Goal: Information Seeking & Learning: Understand process/instructions

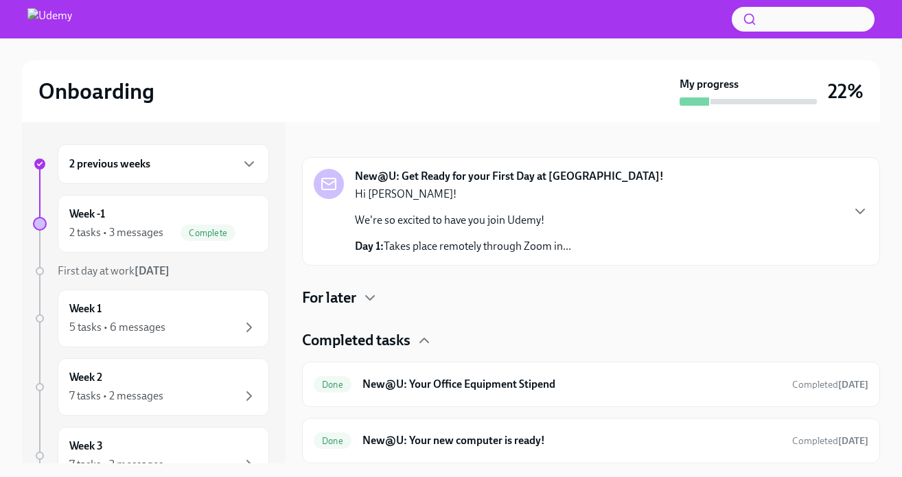
scroll to position [3, 0]
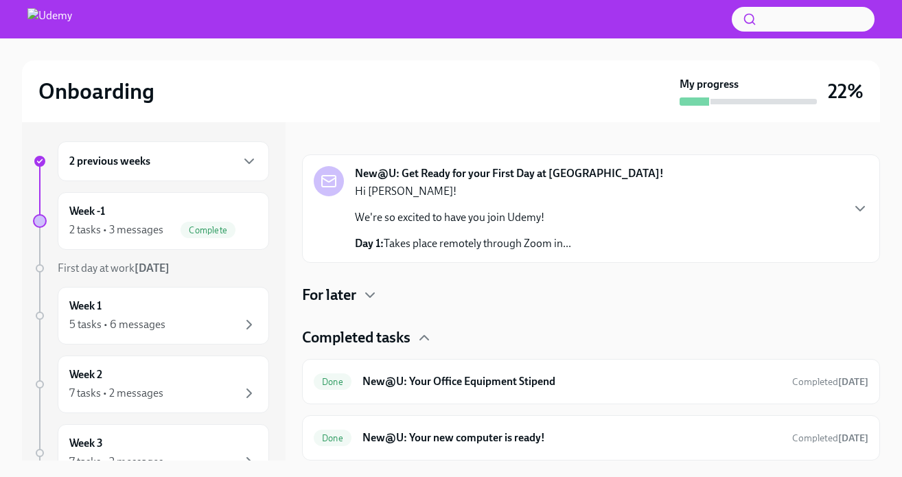
click at [138, 168] on h6 "2 previous weeks" at bounding box center [109, 161] width 81 height 15
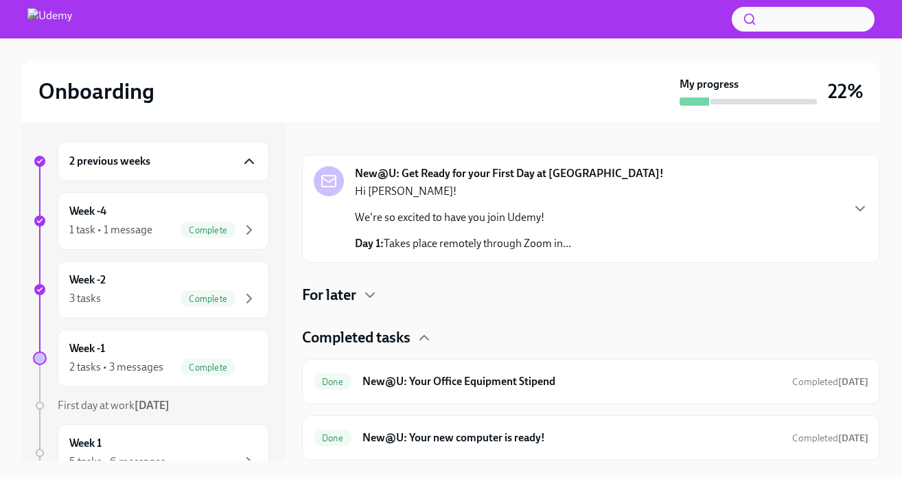
click at [251, 162] on icon "button" at bounding box center [249, 161] width 16 height 16
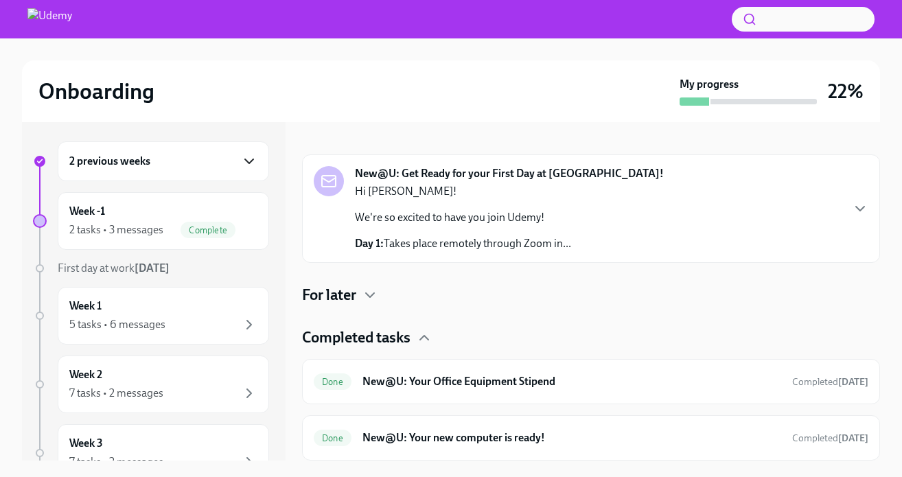
click at [251, 162] on icon "button" at bounding box center [249, 161] width 16 height 16
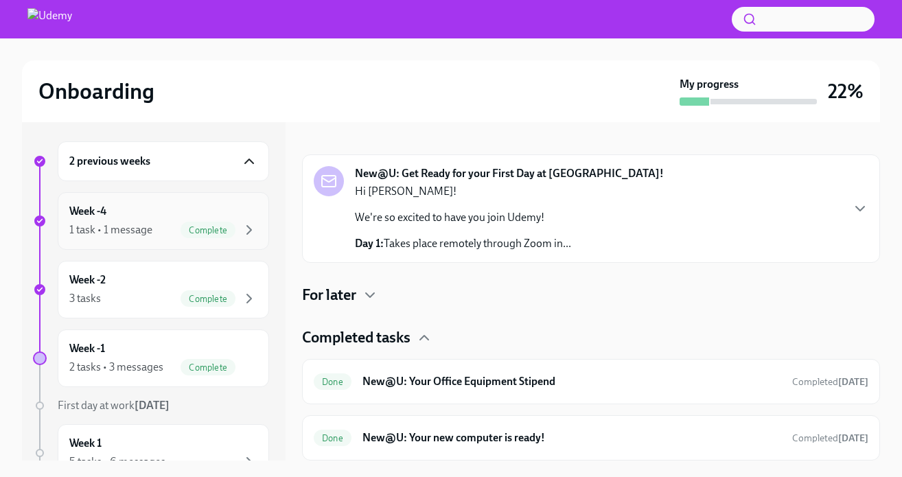
click at [170, 231] on div "1 task • 1 message Complete" at bounding box center [163, 230] width 188 height 16
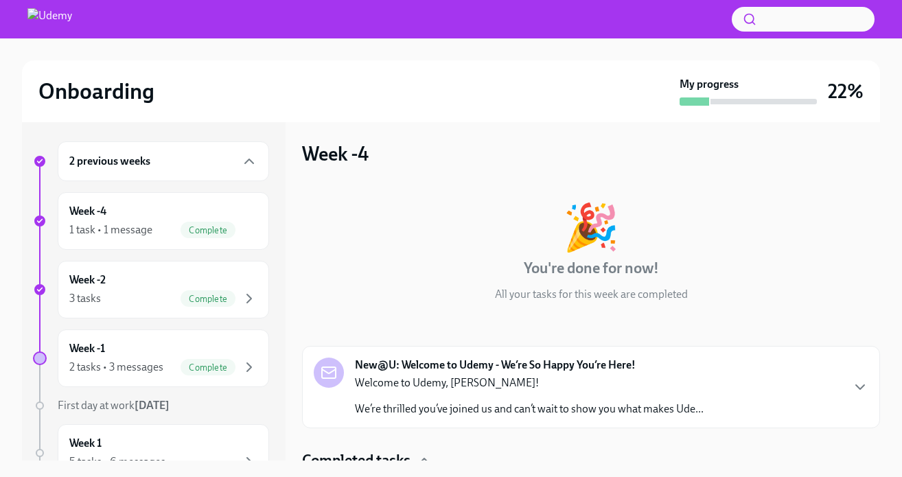
scroll to position [67, 0]
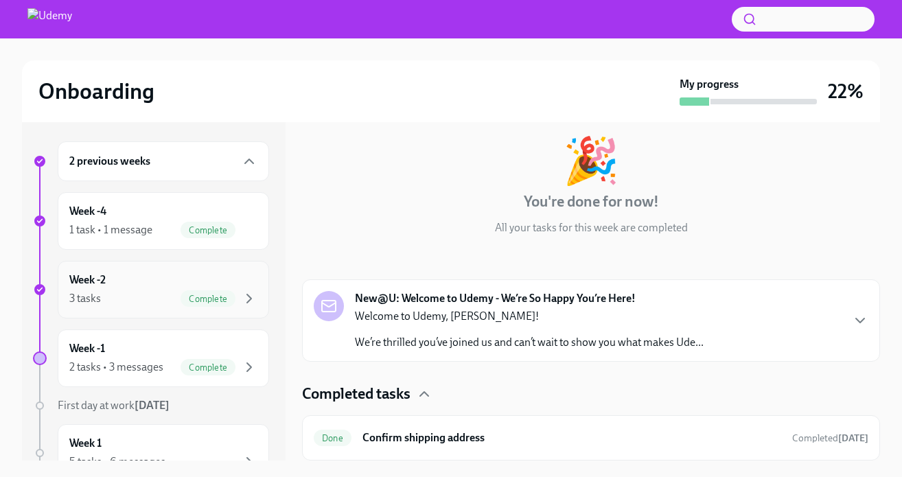
click at [155, 286] on div "Week -2 3 tasks Complete" at bounding box center [163, 290] width 188 height 34
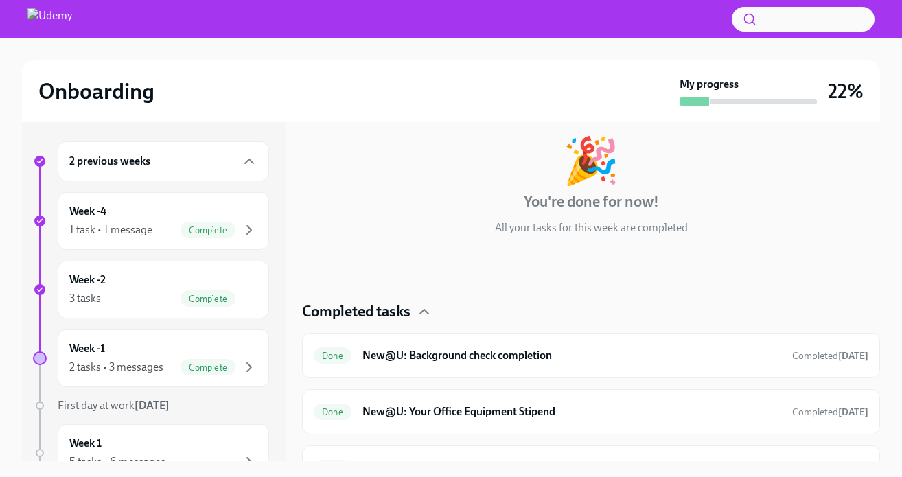
scroll to position [97, 0]
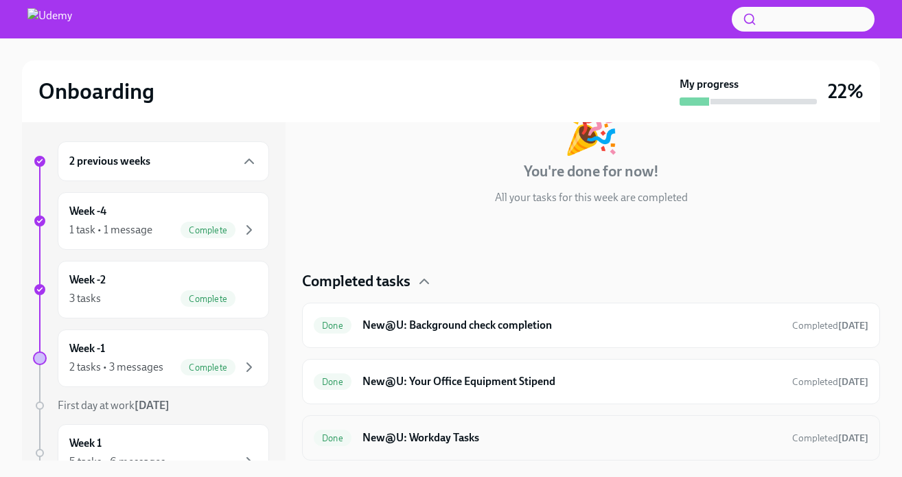
click at [505, 445] on h6 "New@U: Workday Tasks" at bounding box center [572, 437] width 419 height 15
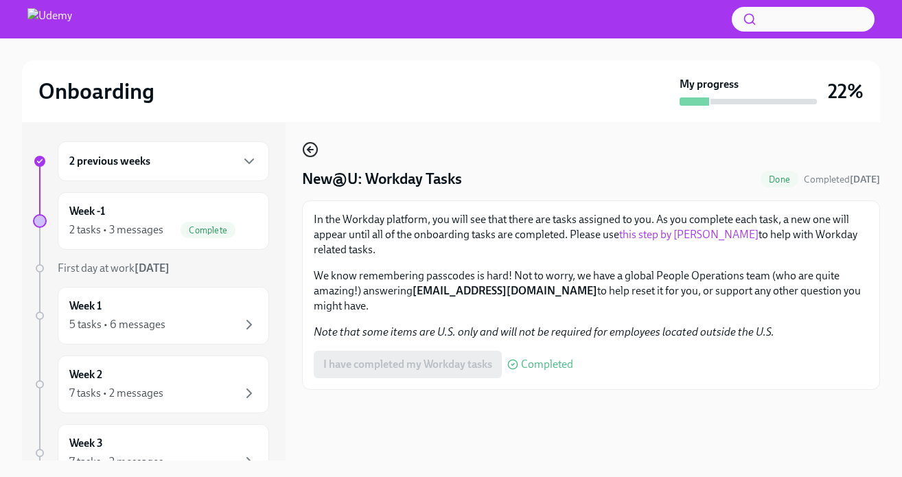
click at [316, 152] on icon "button" at bounding box center [310, 149] width 16 height 16
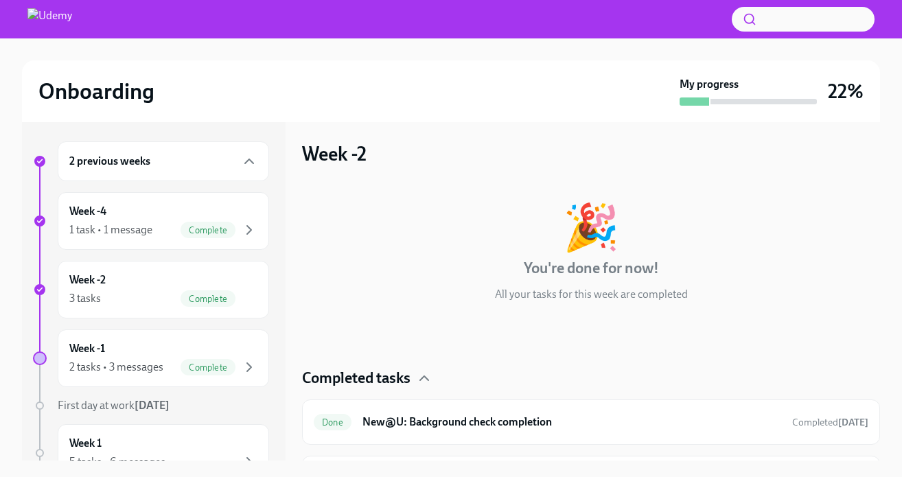
scroll to position [97, 0]
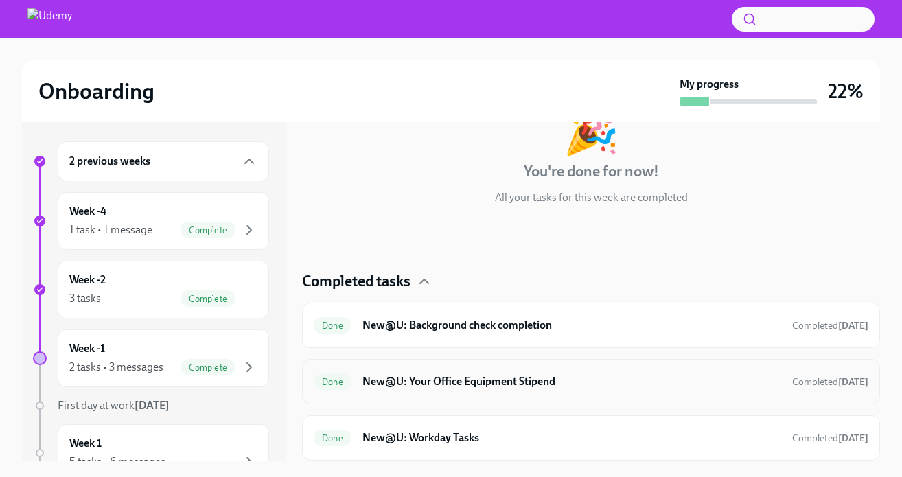
click at [480, 377] on h6 "New@U: Your Office Equipment Stipend" at bounding box center [572, 381] width 419 height 15
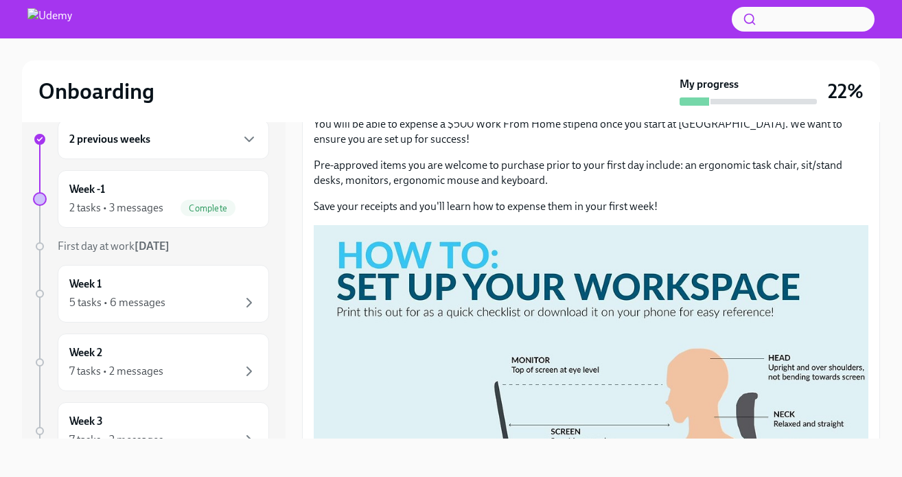
scroll to position [48, 0]
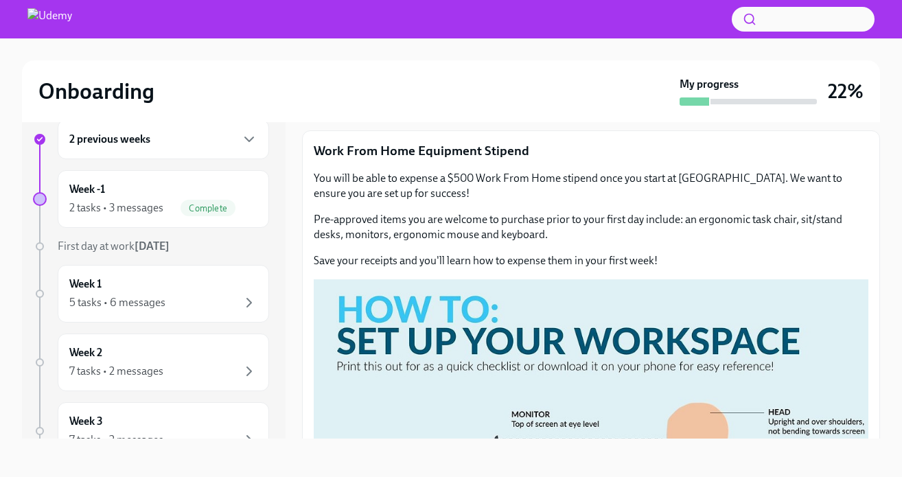
click at [456, 253] on p "Save your receipts and you'll learn how to expense them in your first week!" at bounding box center [591, 260] width 555 height 15
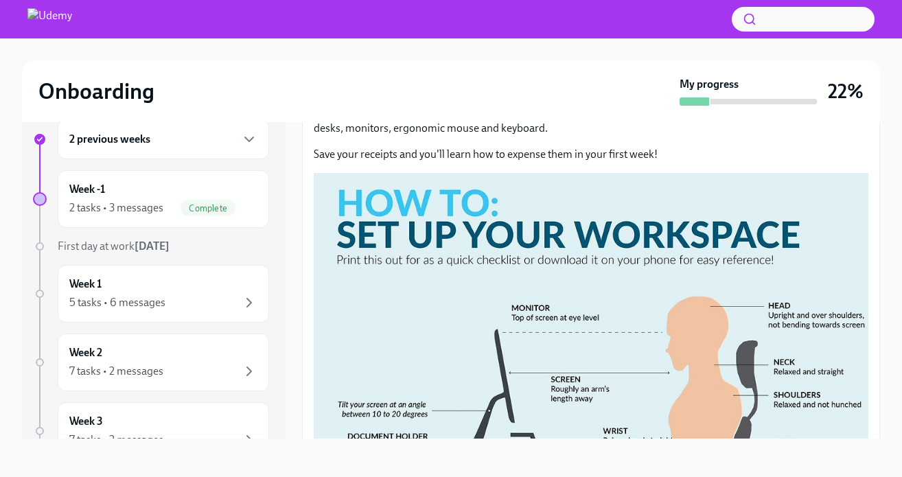
scroll to position [0, 0]
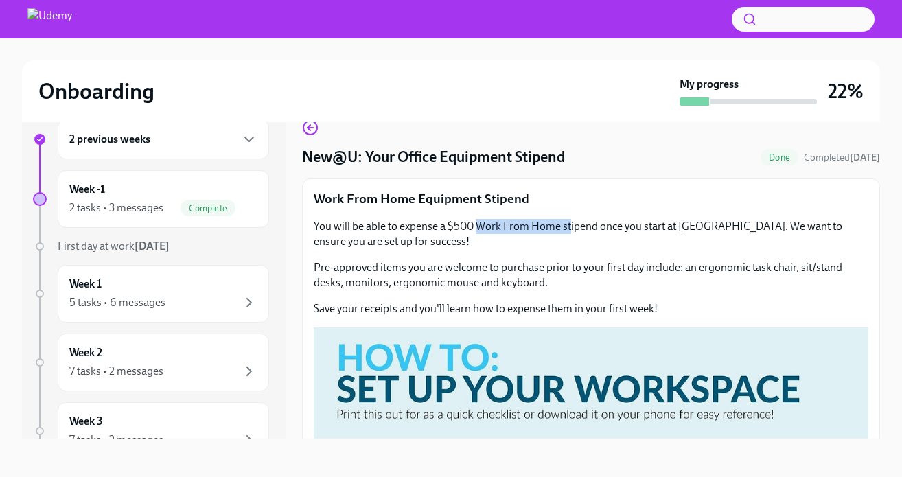
drag, startPoint x: 477, startPoint y: 227, endPoint x: 569, endPoint y: 220, distance: 93.0
click at [569, 220] on p "You will be able to expense a $500 Work From Home stipend once you start at [GE…" at bounding box center [591, 234] width 555 height 30
click at [617, 226] on p "You will be able to expense a $500 Work From Home stipend once you start at [GE…" at bounding box center [591, 234] width 555 height 30
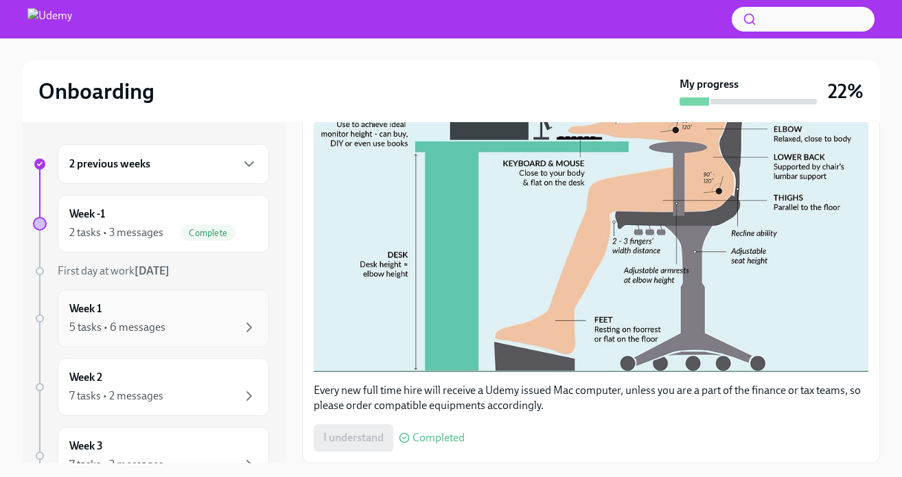
click at [115, 323] on div "5 tasks • 6 messages" at bounding box center [117, 327] width 96 height 15
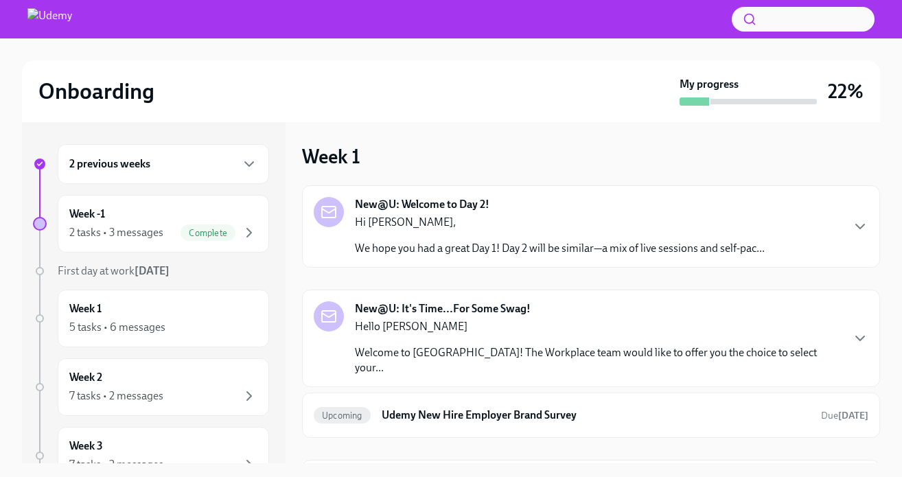
click at [465, 351] on p "Welcome to [GEOGRAPHIC_DATA]! The Workplace team would like to offer you the ch…" at bounding box center [598, 360] width 486 height 30
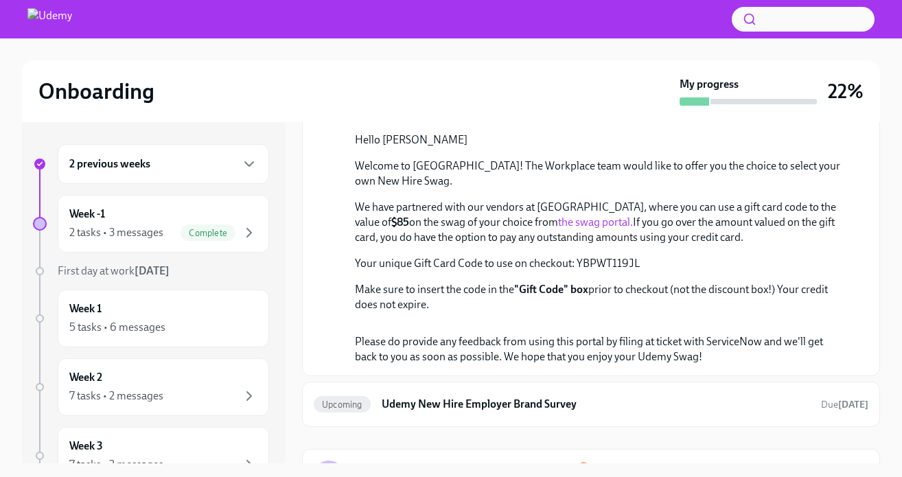
scroll to position [241, 0]
click at [577, 244] on p "We have partnered with our vendors at [GEOGRAPHIC_DATA], where you can use a gi…" at bounding box center [601, 220] width 492 height 45
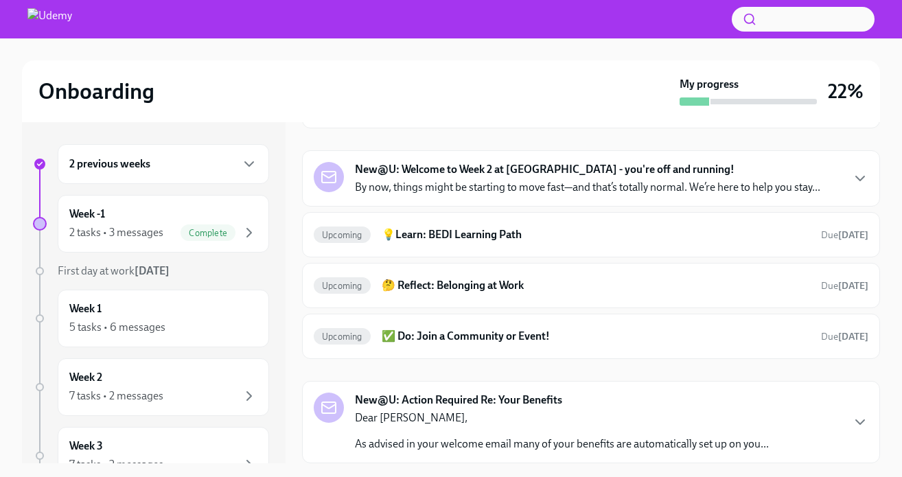
scroll to position [860, 0]
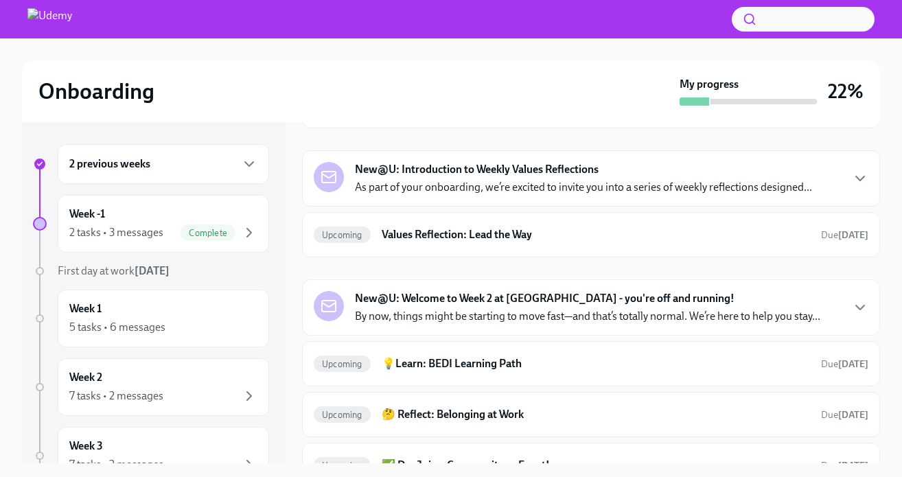
click at [416, 104] on link "Toqan" at bounding box center [406, 97] width 30 height 13
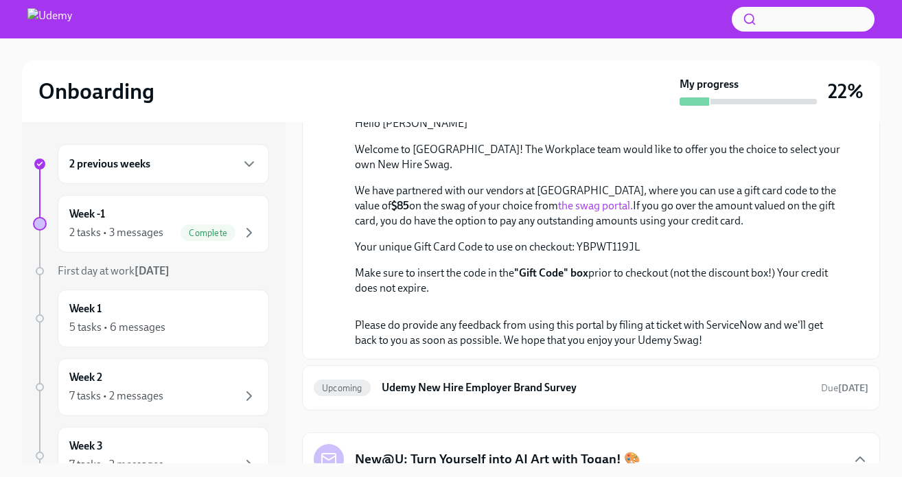
scroll to position [430, 0]
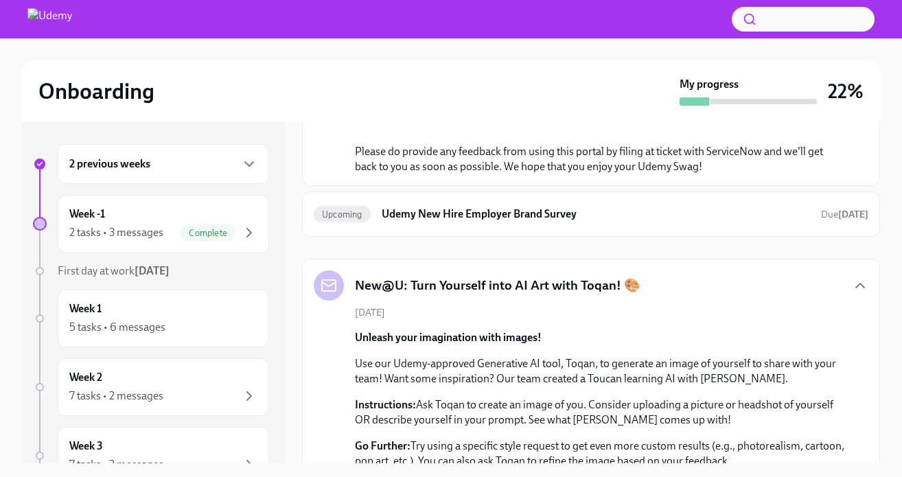
click at [558, 38] on link "the swag portal." at bounding box center [595, 31] width 75 height 13
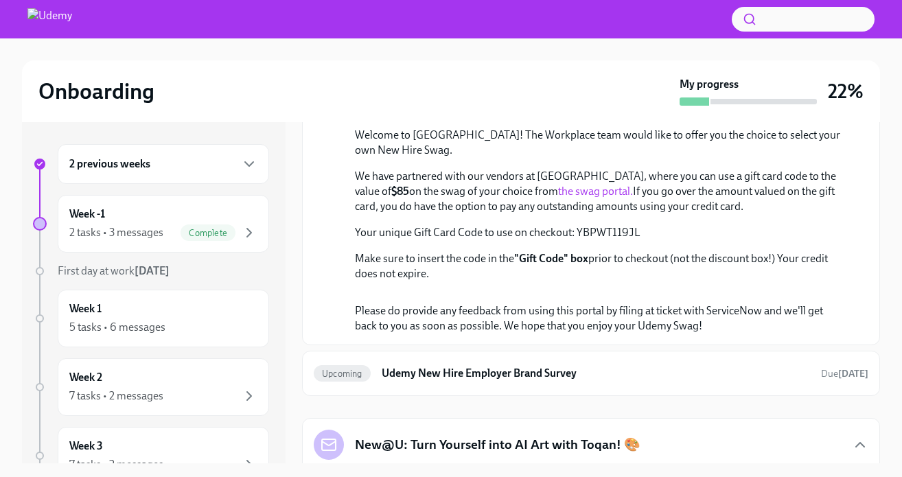
scroll to position [269, 0]
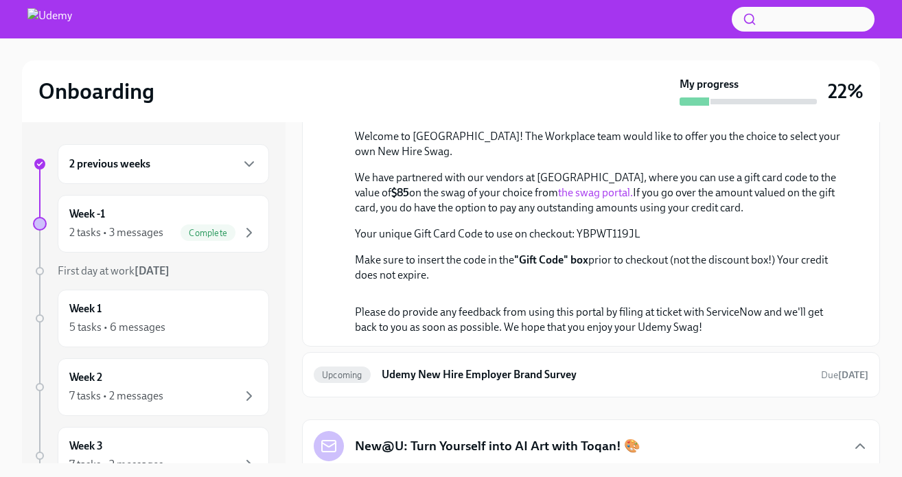
click at [575, 242] on p "Your unique Gift Card Code to use on checkout: YBPWT119JL" at bounding box center [601, 234] width 492 height 15
drag, startPoint x: 577, startPoint y: 375, endPoint x: 637, endPoint y: 374, distance: 60.4
click at [637, 242] on p "Your unique Gift Card Code to use on checkout: YBPWT119JL" at bounding box center [601, 234] width 492 height 15
copy p "YBPWT119JL"
